Goal: Information Seeking & Learning: Find specific fact

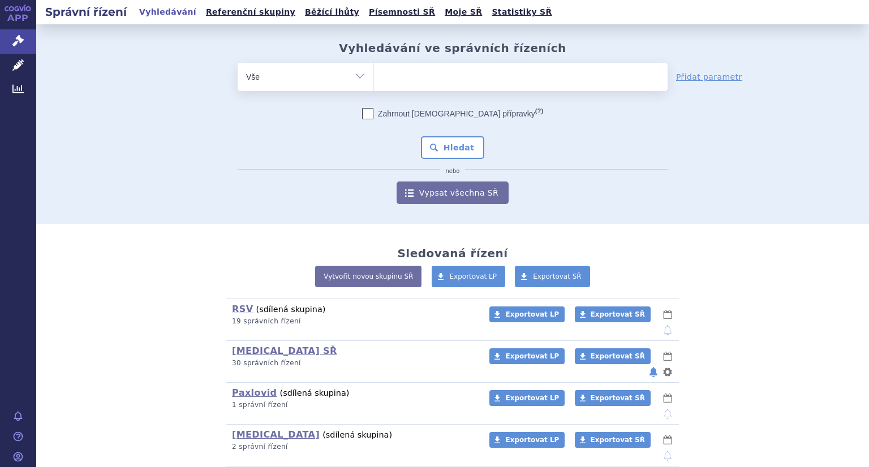
click at [434, 75] on ul at bounding box center [521, 75] width 294 height 24
click at [374, 75] on select at bounding box center [373, 76] width 1 height 28
click at [14, 59] on icon at bounding box center [17, 64] width 11 height 11
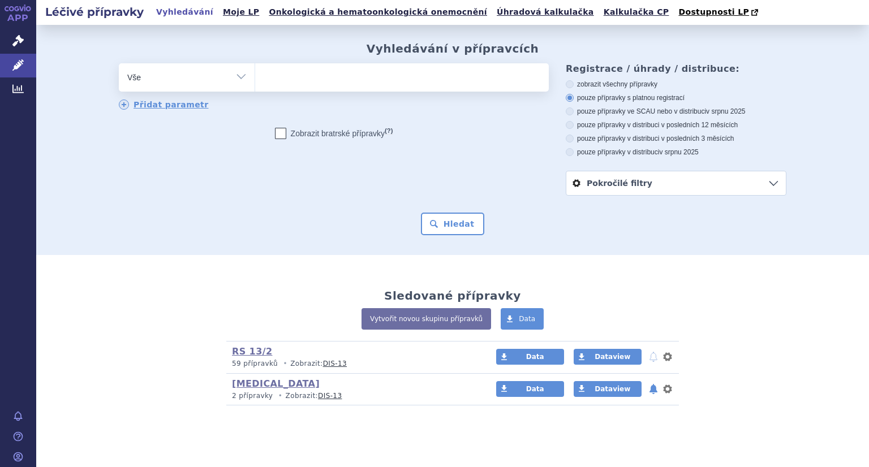
click at [446, 79] on ul at bounding box center [402, 75] width 294 height 24
click at [255, 79] on select at bounding box center [255, 77] width 1 height 28
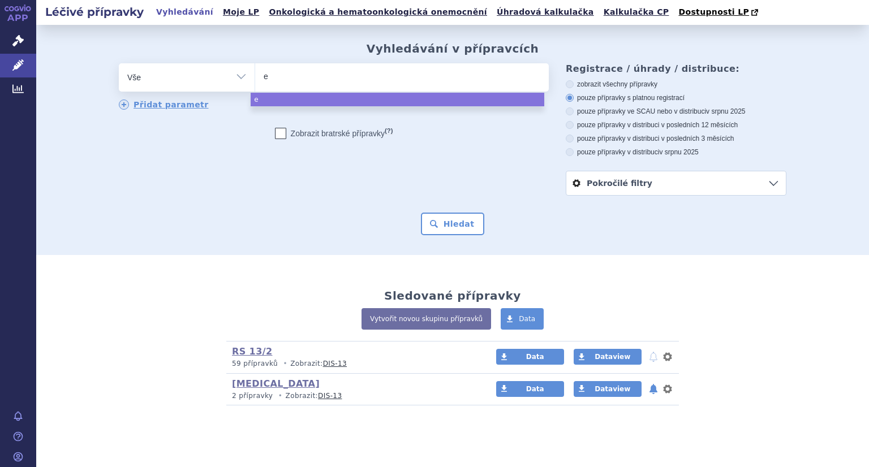
type input "ep"
type input "epc"
type input "epcl"
type input "[MEDICAL_DATA]"
select select "[MEDICAL_DATA]"
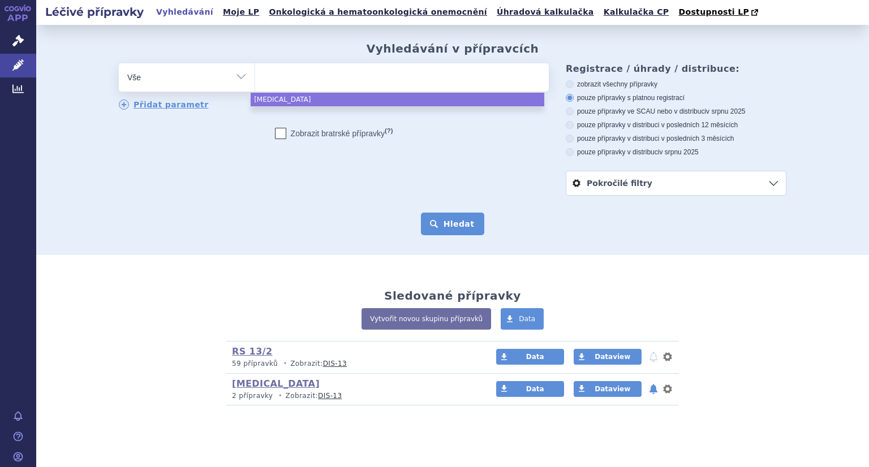
click at [453, 220] on button "Hledat" at bounding box center [453, 224] width 64 height 23
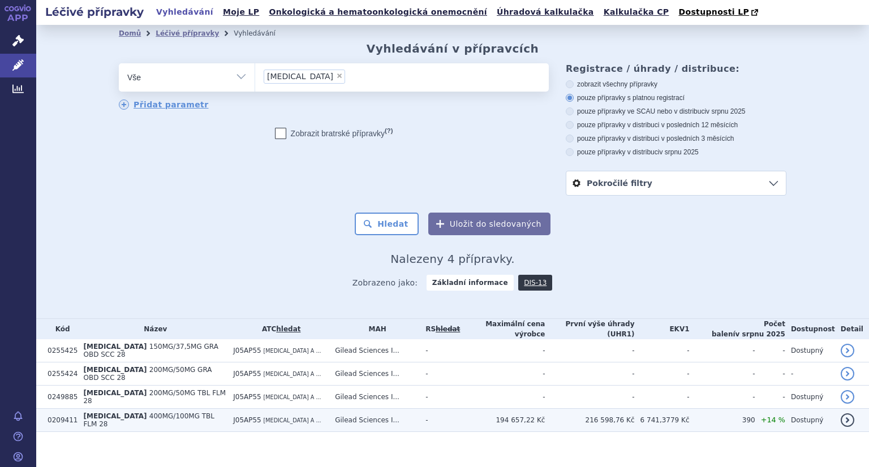
click at [484, 409] on td "194 657,22 Kč" at bounding box center [502, 420] width 85 height 23
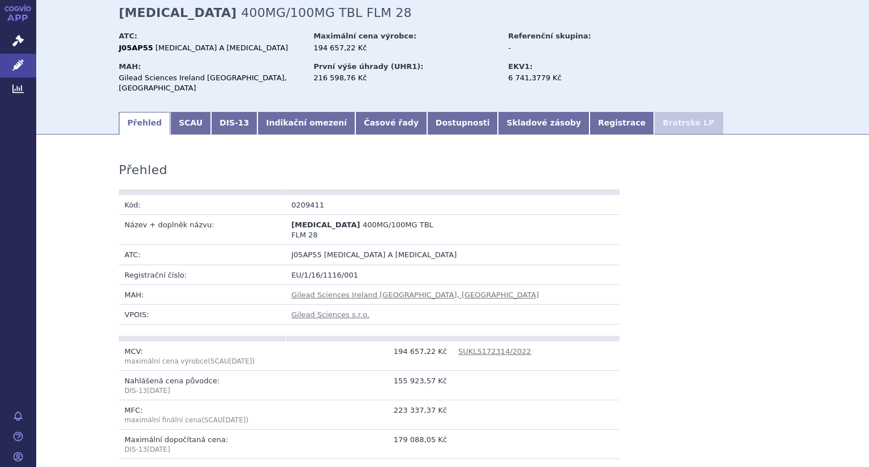
scroll to position [113, 0]
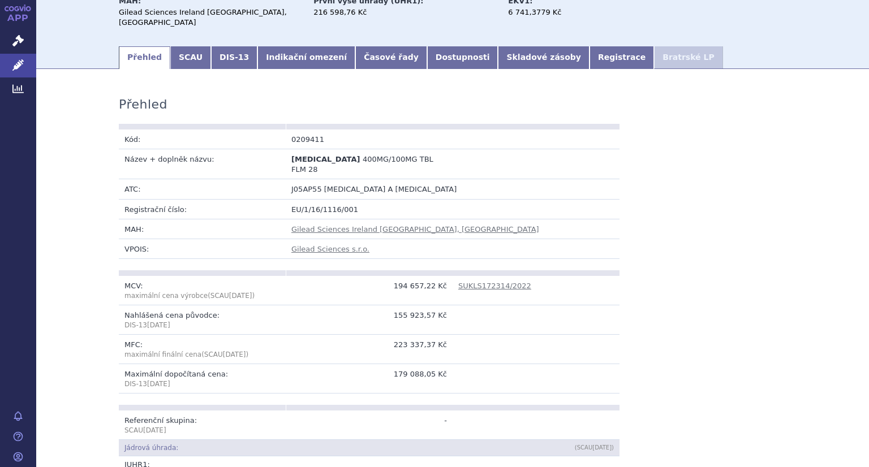
click at [224, 46] on link "DIS-13" at bounding box center [234, 57] width 46 height 23
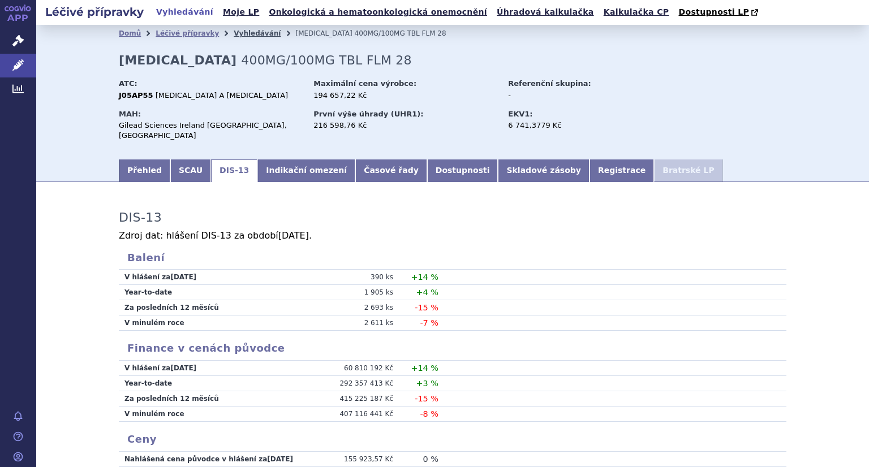
click at [234, 32] on link "Vyhledávání" at bounding box center [257, 33] width 47 height 8
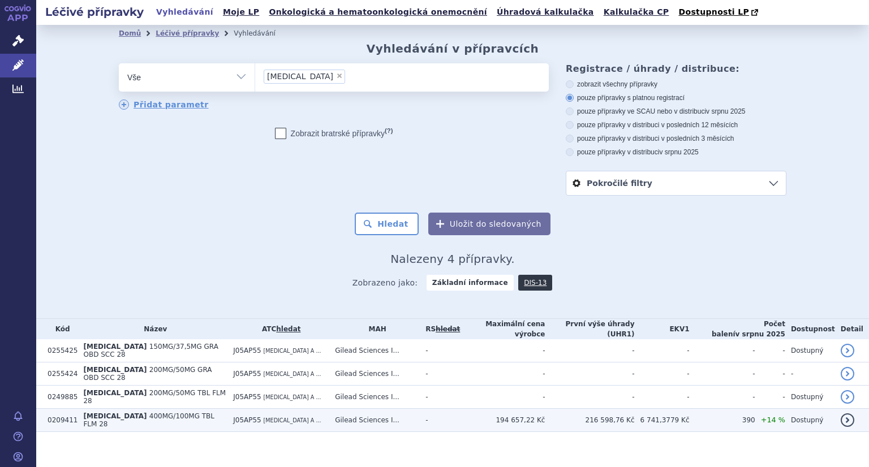
click at [601, 416] on td "216 598,76 Kč" at bounding box center [589, 420] width 89 height 23
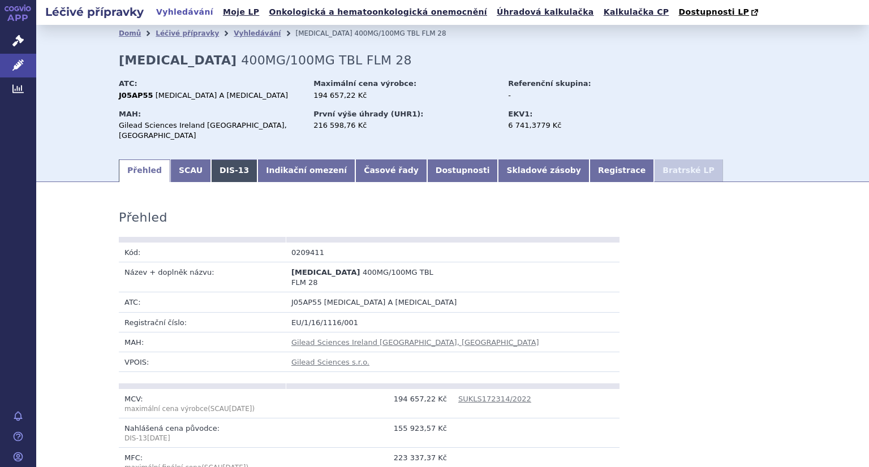
click at [219, 160] on link "DIS-13" at bounding box center [234, 171] width 46 height 23
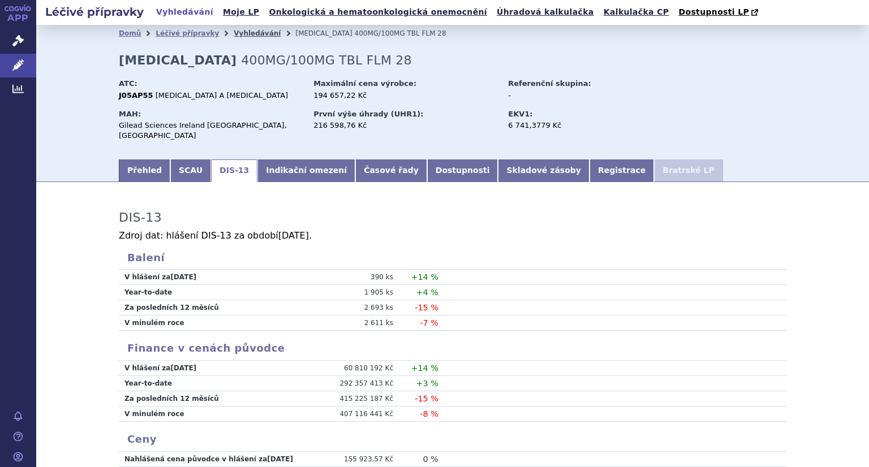
click at [234, 31] on link "Vyhledávání" at bounding box center [257, 33] width 47 height 8
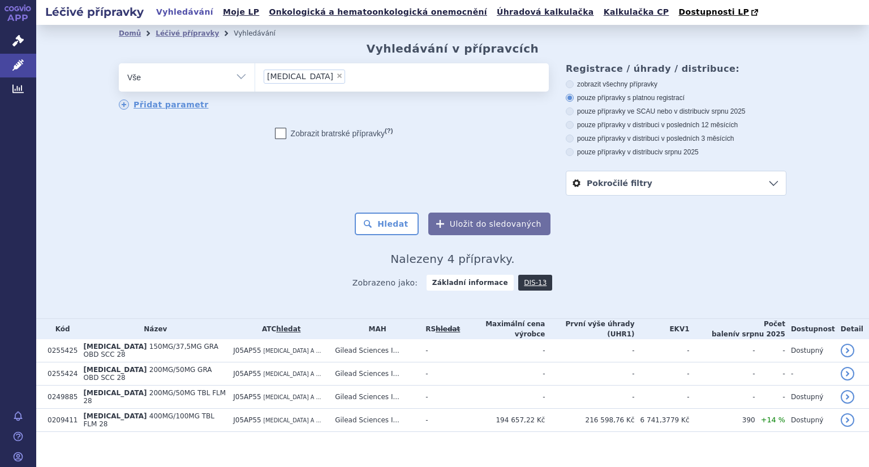
click at [336, 78] on span "×" at bounding box center [339, 75] width 7 height 7
click at [255, 78] on select "epclusa" at bounding box center [255, 77] width 1 height 28
select select
type input "mav"
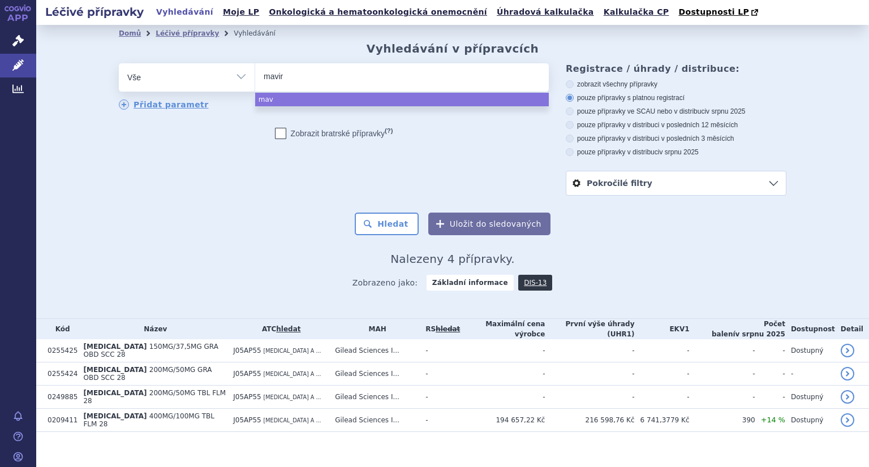
type input "mavire"
type input "maviret"
drag, startPoint x: 286, startPoint y: 99, endPoint x: 355, endPoint y: 135, distance: 77.7
select select "maviret"
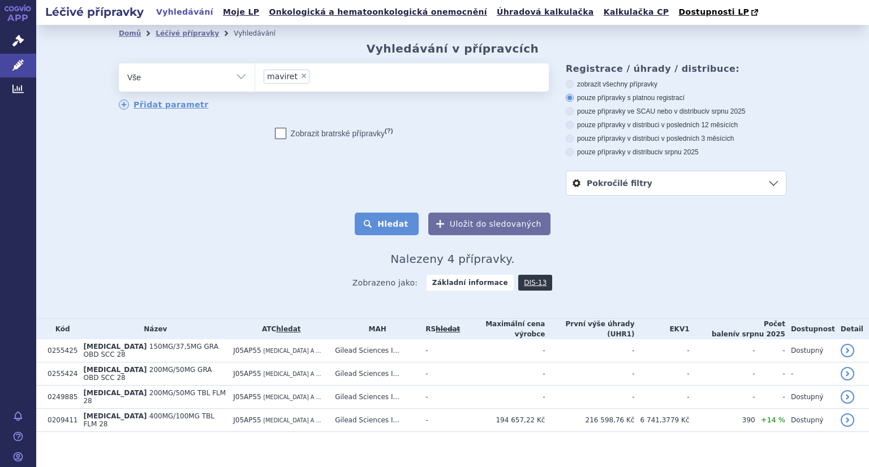
click at [395, 220] on button "Hledat" at bounding box center [387, 224] width 64 height 23
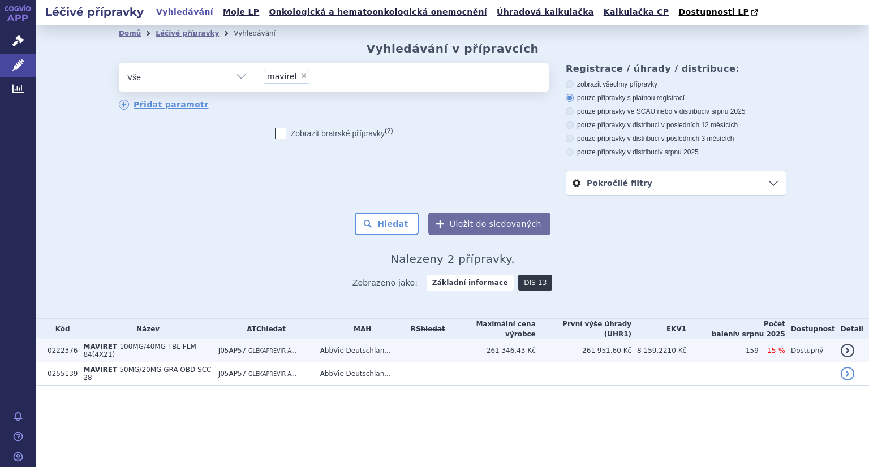
click at [153, 340] on td "MAVIRET 100MG/40MG TBL FLM 84(4X21)" at bounding box center [145, 350] width 135 height 23
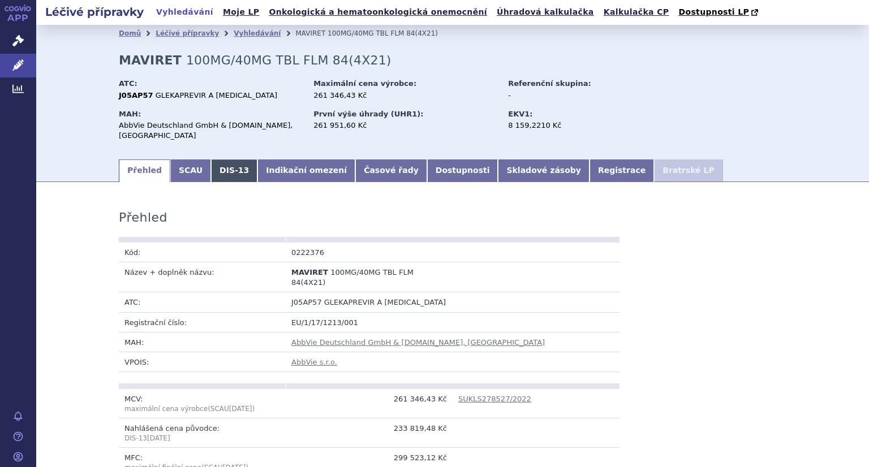
click at [211, 160] on link "DIS-13" at bounding box center [234, 171] width 46 height 23
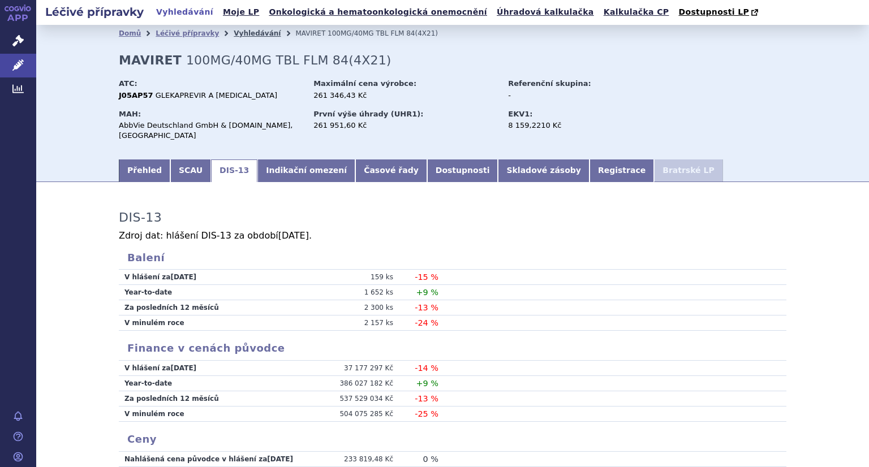
click at [242, 34] on link "Vyhledávání" at bounding box center [257, 33] width 47 height 8
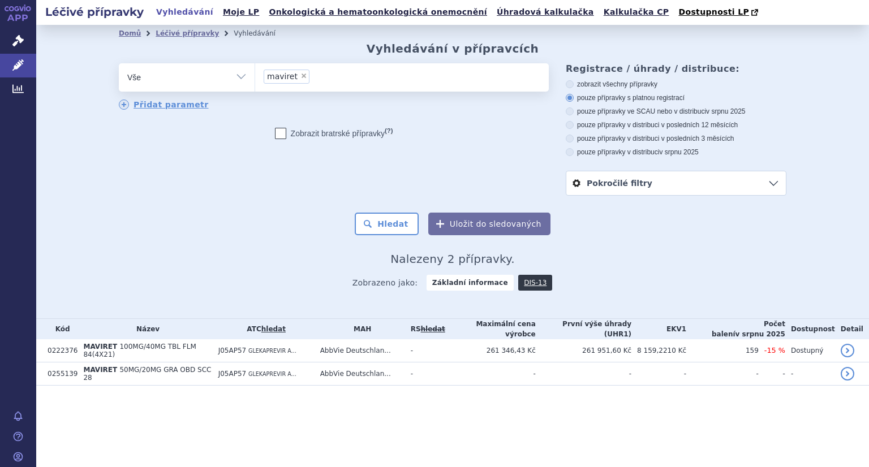
click at [300, 76] on span "×" at bounding box center [303, 75] width 7 height 7
click at [255, 76] on select "maviret" at bounding box center [255, 77] width 1 height 28
select select
click at [300, 77] on ul at bounding box center [402, 75] width 294 height 24
click at [255, 77] on select "maviret" at bounding box center [255, 77] width 1 height 28
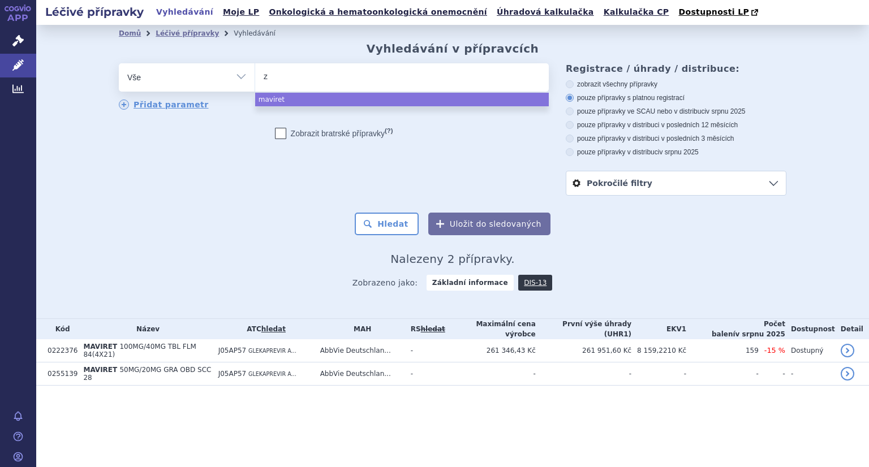
type input "ze"
type input "zepa"
type input "zepat"
type input "zepatier"
select select "zepatier"
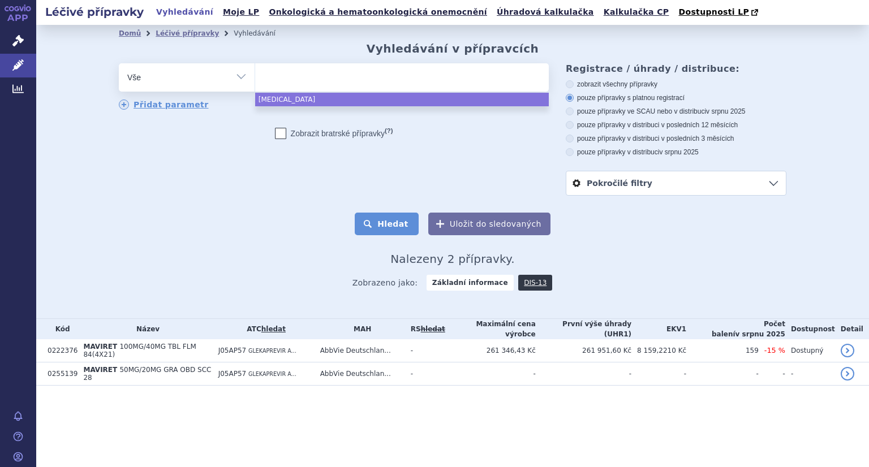
click at [387, 226] on button "Hledat" at bounding box center [387, 224] width 64 height 23
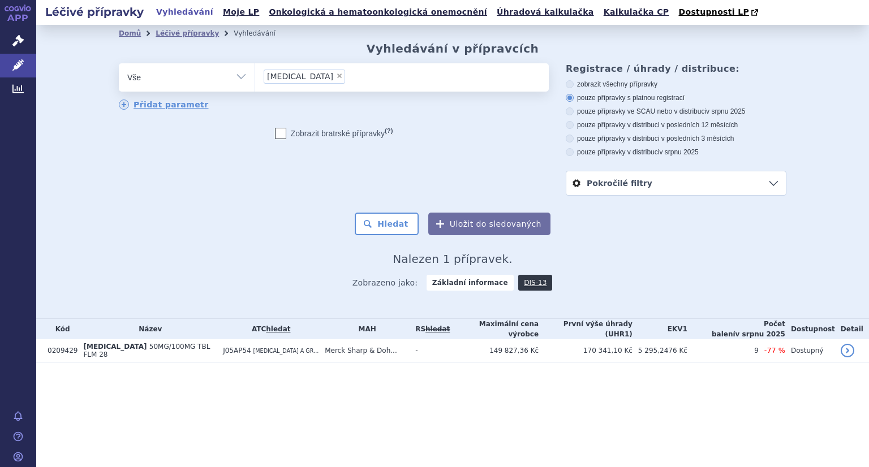
click at [159, 340] on td "[MEDICAL_DATA] 50MG/100MG TBL FLM 28" at bounding box center [148, 350] width 140 height 23
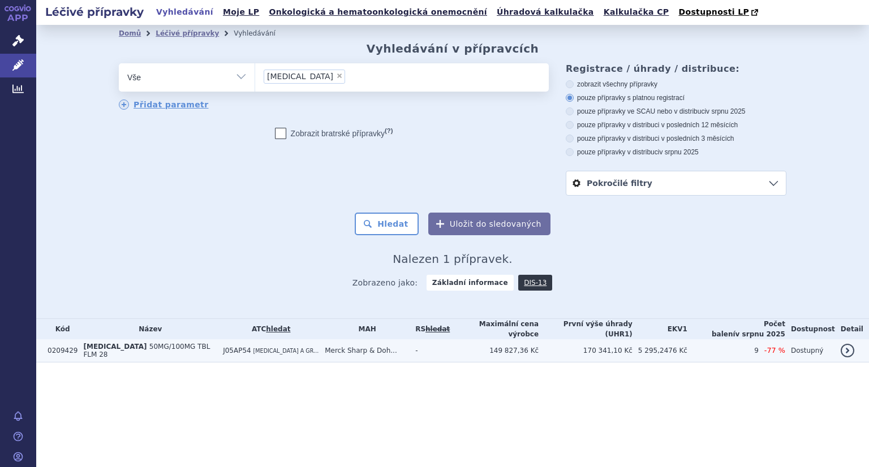
click at [158, 347] on span "50MG/100MG TBL FLM 28" at bounding box center [146, 351] width 127 height 16
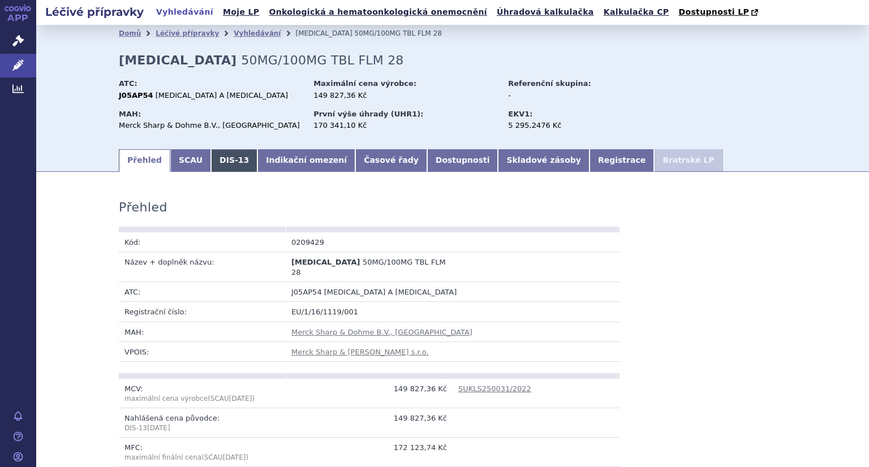
click at [218, 155] on link "DIS-13" at bounding box center [234, 160] width 46 height 23
